Goal: Book appointment/travel/reservation

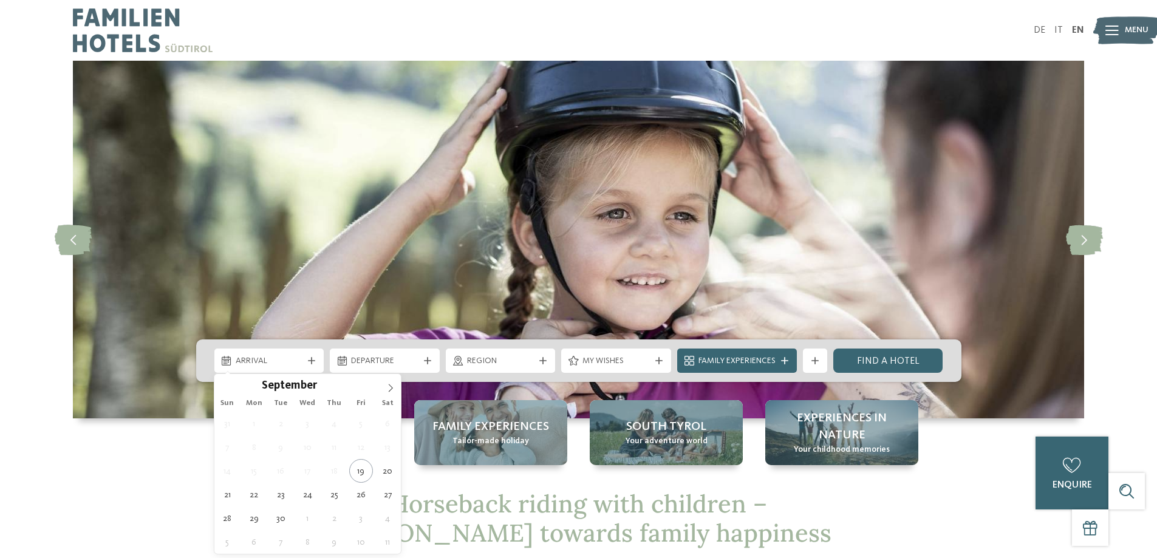
scroll to position [284, 0]
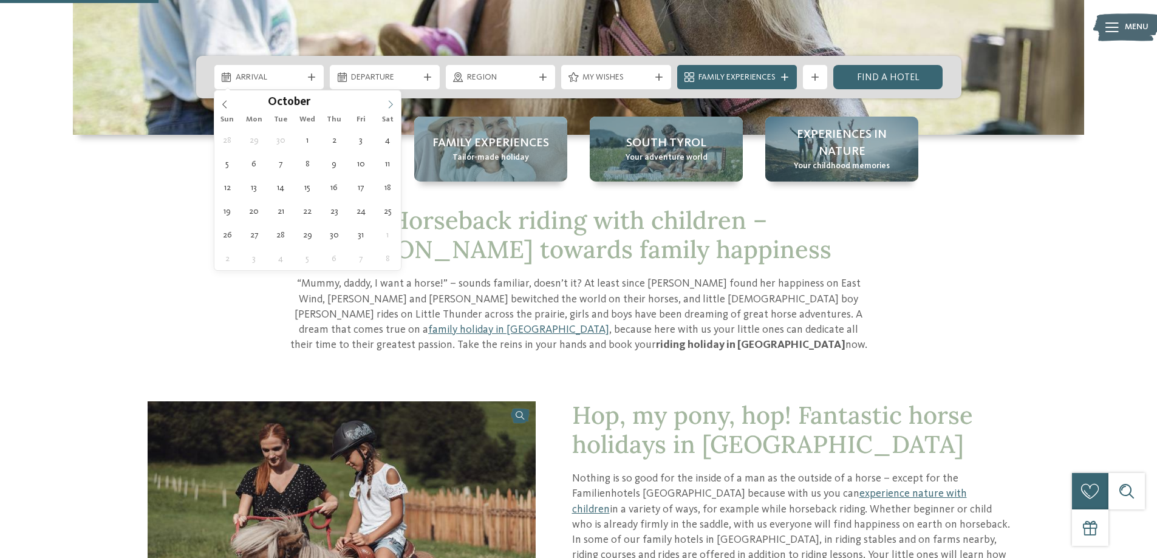
click at [388, 108] on icon at bounding box center [390, 104] width 9 height 9
click at [388, 101] on icon at bounding box center [390, 104] width 9 height 9
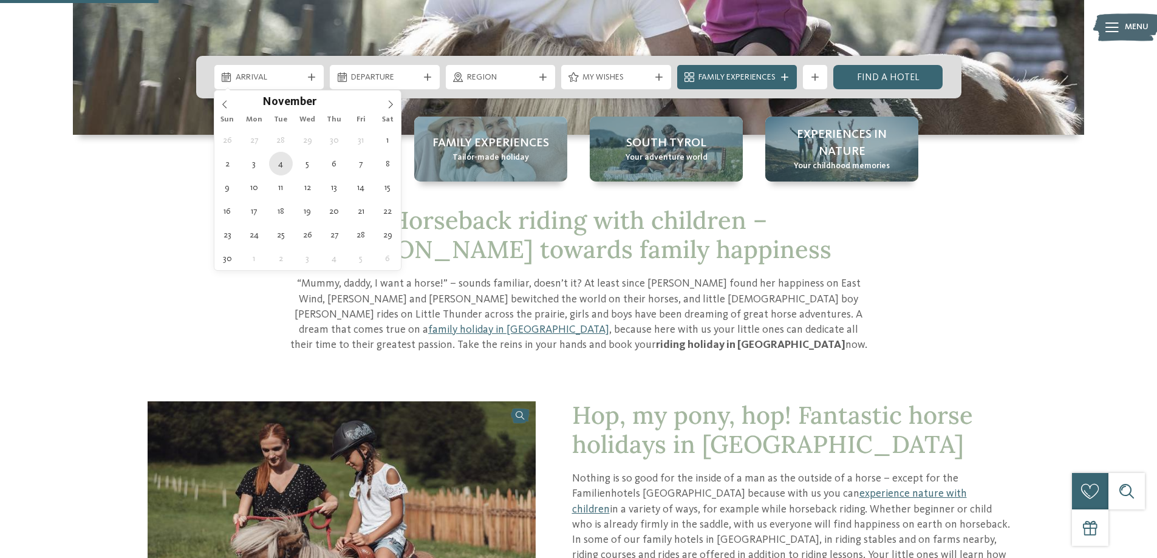
type div "04.11.2025"
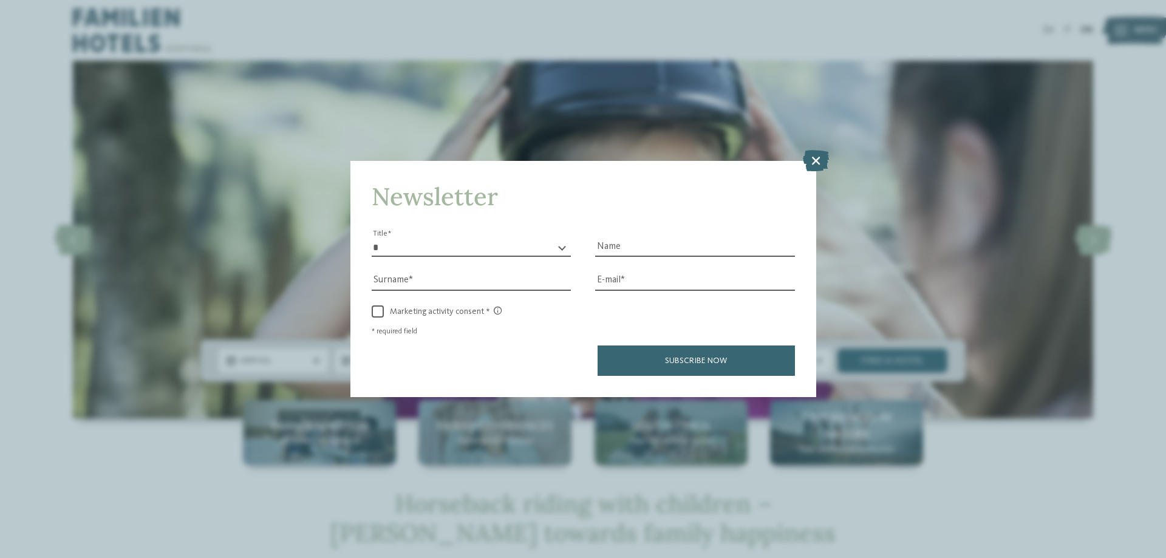
click at [561, 246] on div "* ** ** ****** ** Title" at bounding box center [472, 248] width 200 height 18
click at [824, 157] on icon at bounding box center [816, 160] width 26 height 21
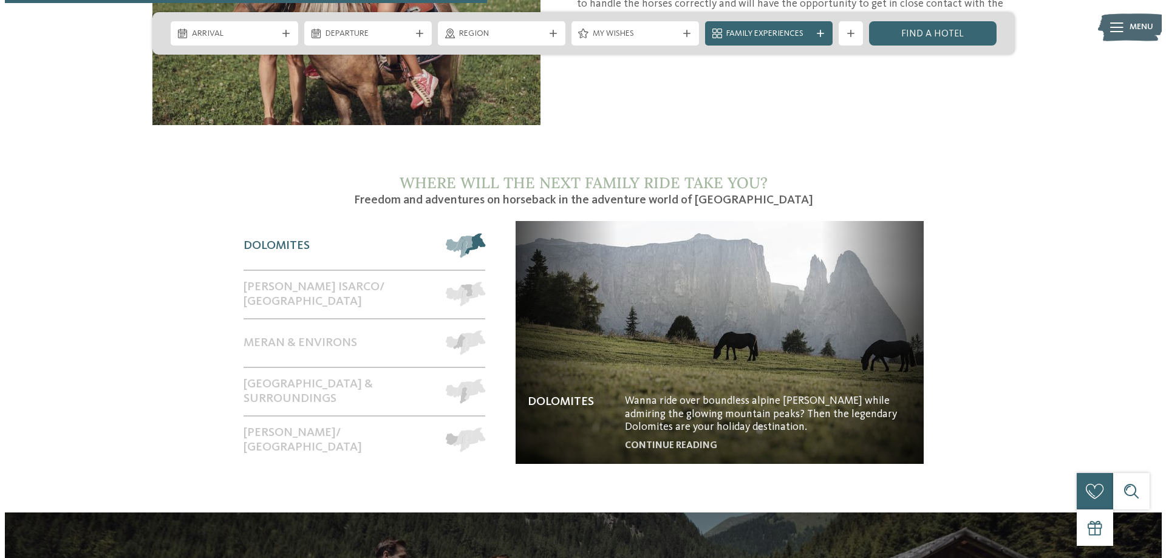
scroll to position [567, 0]
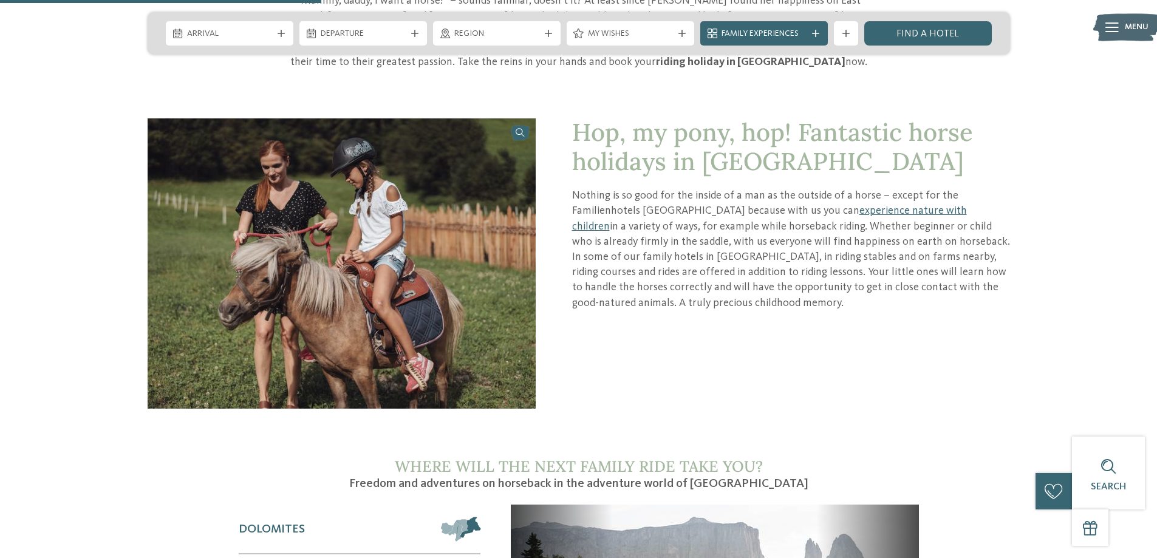
click at [338, 221] on img at bounding box center [342, 263] width 388 height 291
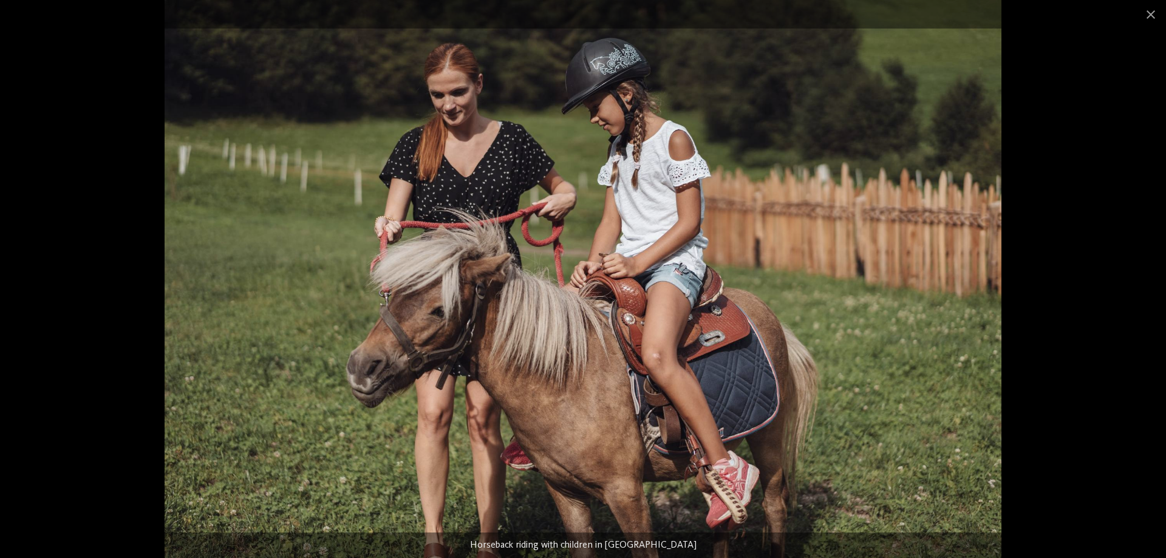
click at [482, 105] on img at bounding box center [583, 279] width 837 height 558
